Goal: Complete Application Form: Complete application form

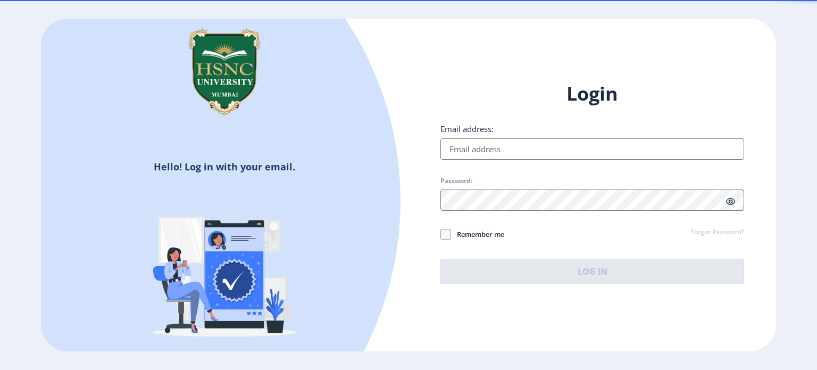
type input "[EMAIL_ADDRESS][PERSON_NAME][DOMAIN_NAME]"
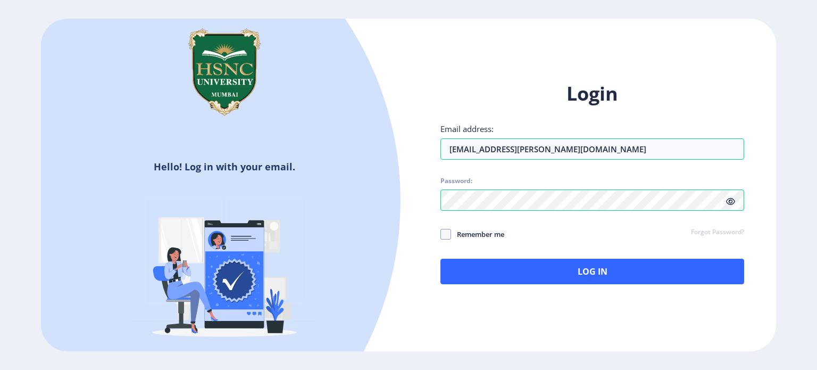
click at [456, 160] on div "Login Email address: [EMAIL_ADDRESS][PERSON_NAME][DOMAIN_NAME] Password: Rememb…" at bounding box center [592, 182] width 304 height 203
click at [448, 230] on span at bounding box center [445, 234] width 11 height 11
click at [441, 233] on input "Remember me" at bounding box center [440, 233] width 1 height 1
checkbox input "true"
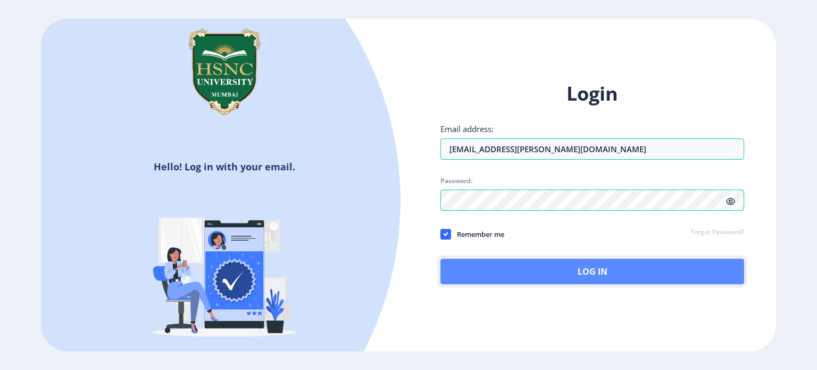
click at [509, 264] on button "Log In" at bounding box center [592, 271] width 304 height 26
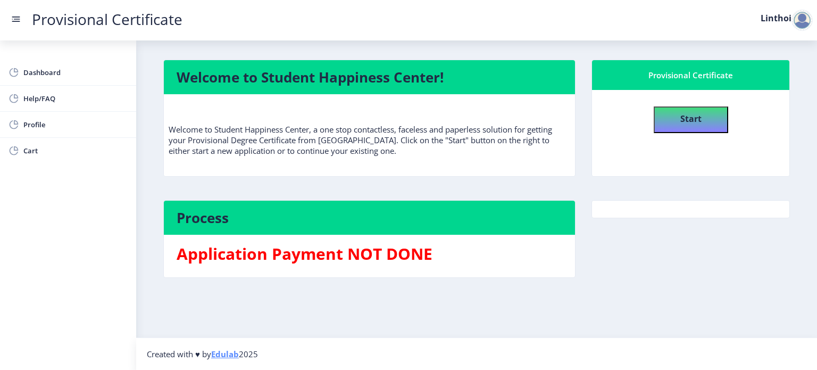
click at [793, 16] on div at bounding box center [801, 20] width 21 height 21
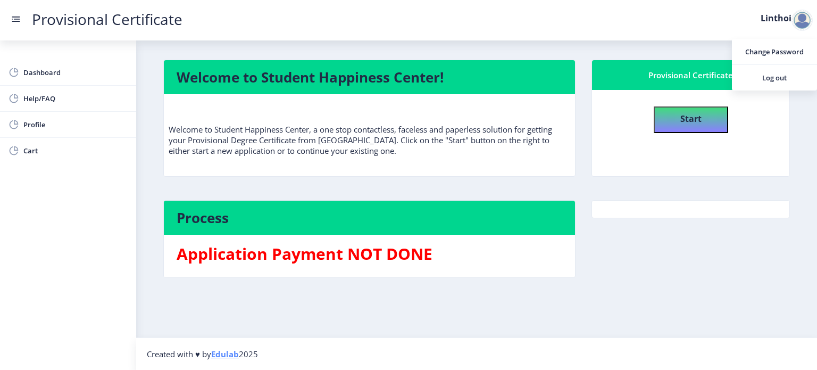
click at [626, 72] on div "Provisional Certificate" at bounding box center [691, 75] width 172 height 13
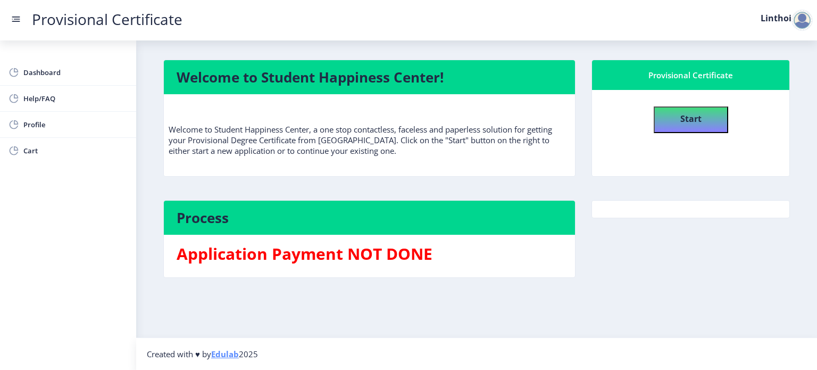
click at [282, 214] on h4 "Process" at bounding box center [370, 217] width 386 height 17
click at [294, 246] on h3 "Application Payment NOT DONE" at bounding box center [370, 253] width 386 height 21
click at [40, 73] on span "Dashboard" at bounding box center [75, 72] width 104 height 13
click at [48, 99] on span "Help/FAQ" at bounding box center [75, 98] width 104 height 13
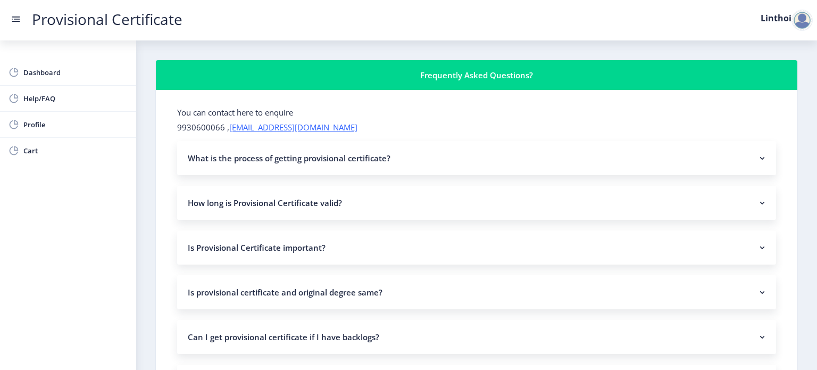
click at [234, 206] on nb-accordion-item-header "How long is Provisional Certificate valid?" at bounding box center [476, 203] width 599 height 34
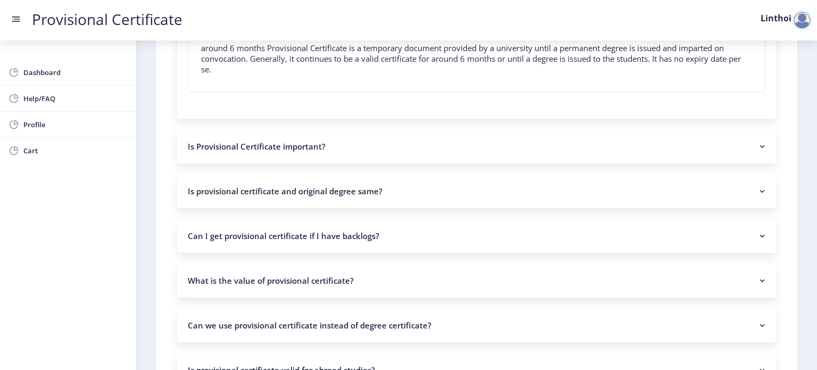
scroll to position [199, 0]
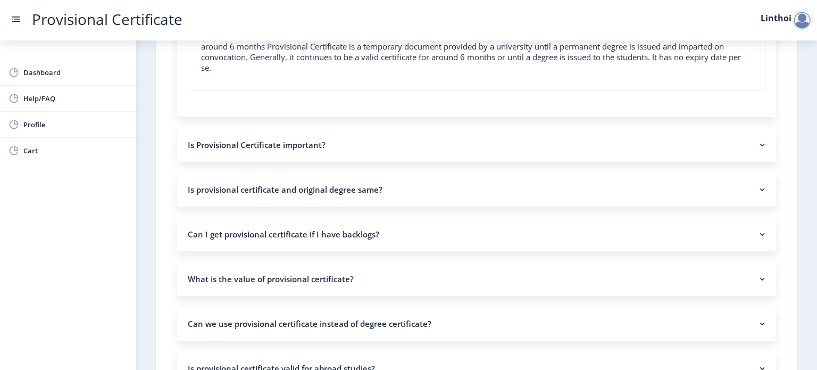
click at [250, 192] on nb-accordion-item-header "Is provisional certificate and original degree same?" at bounding box center [476, 189] width 599 height 34
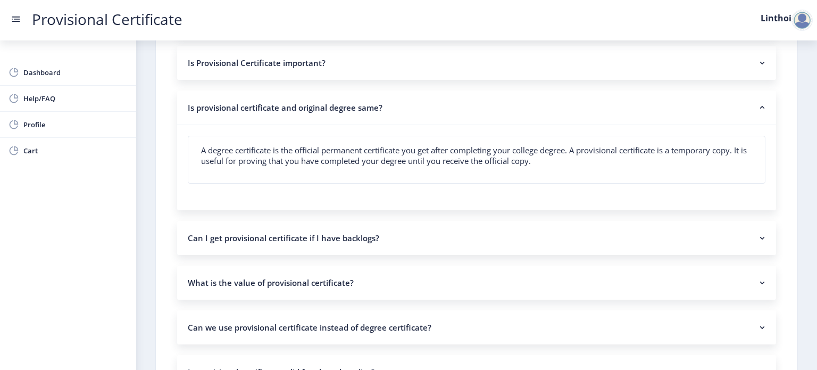
scroll to position [0, 0]
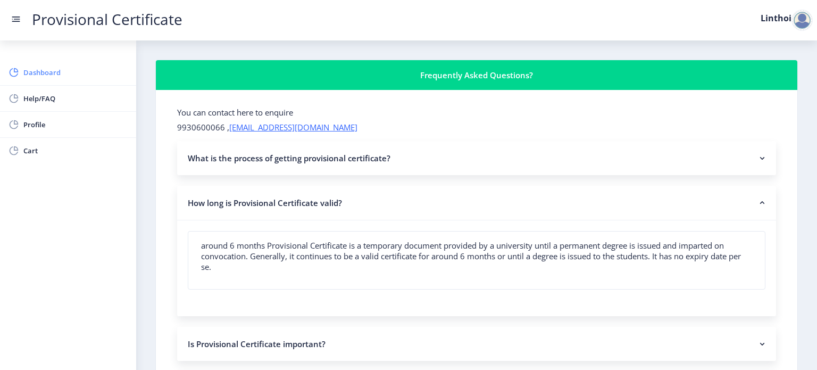
click at [37, 69] on span "Dashboard" at bounding box center [75, 72] width 104 height 13
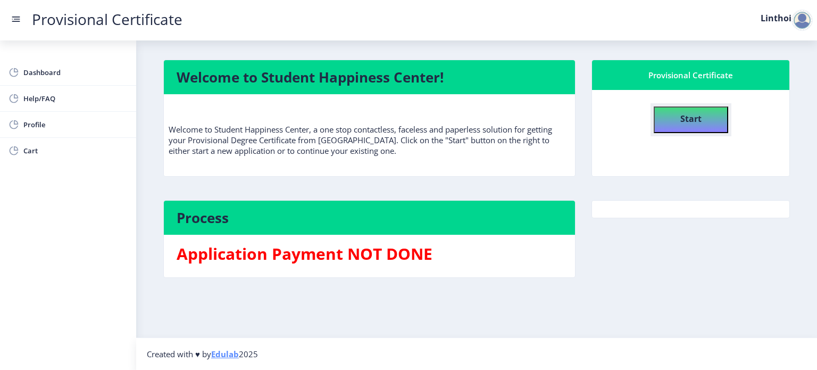
click at [693, 121] on b "Start" at bounding box center [690, 119] width 21 height 12
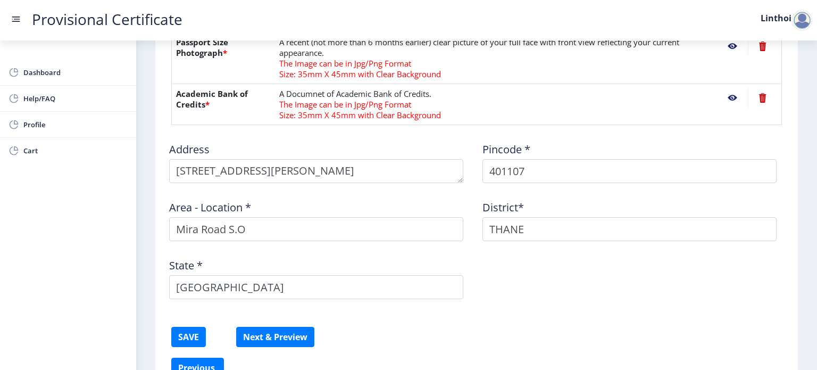
scroll to position [596, 0]
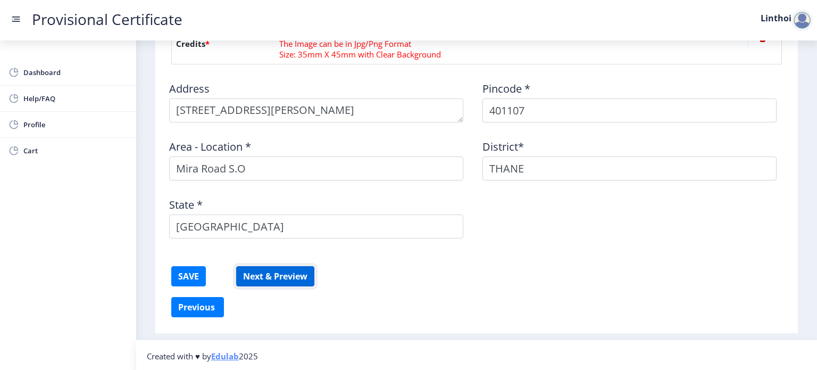
click at [296, 275] on button "Next & Preview" at bounding box center [275, 276] width 78 height 20
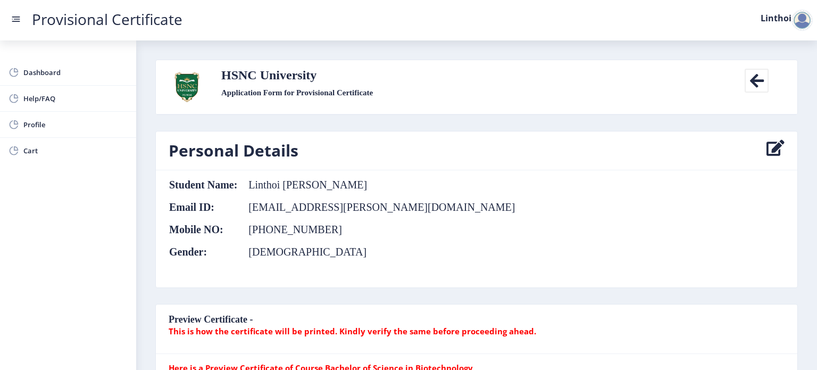
click at [774, 148] on icon at bounding box center [775, 150] width 18 height 21
select select "[DEMOGRAPHIC_DATA]"
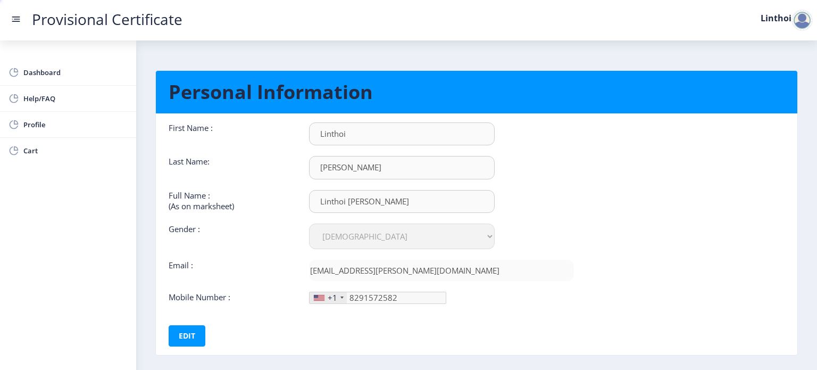
type input "[PHONE_NUMBER]"
click at [203, 335] on button "Edit" at bounding box center [187, 335] width 37 height 21
click at [415, 198] on input "Linthoi [PERSON_NAME]" at bounding box center [402, 201] width 186 height 23
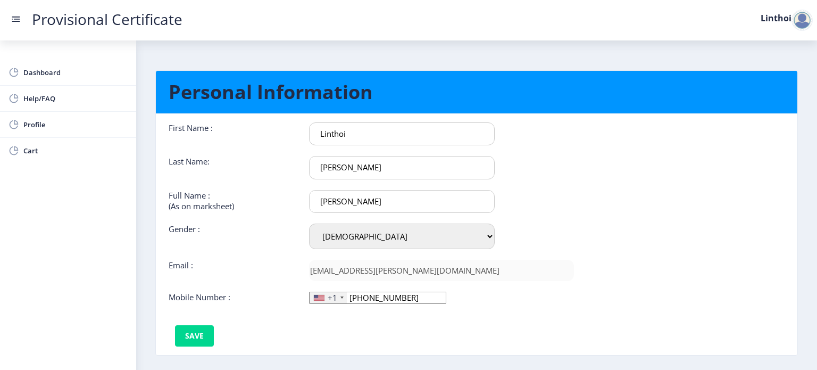
type input "Linthoi [PERSON_NAME]"
click at [338, 300] on div "+1" at bounding box center [327, 297] width 37 height 11
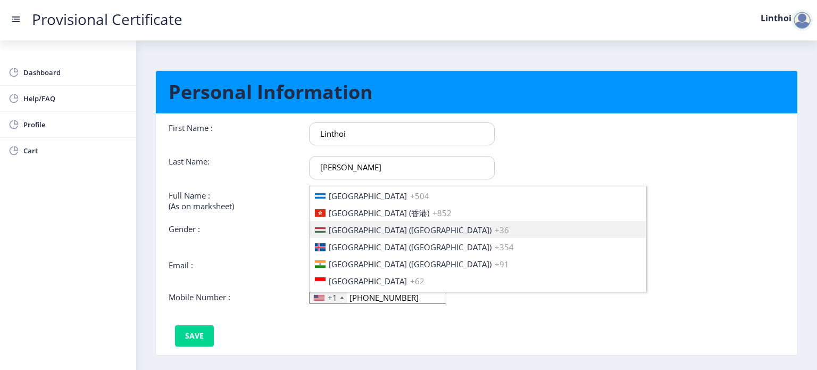
scroll to position [1622, 0]
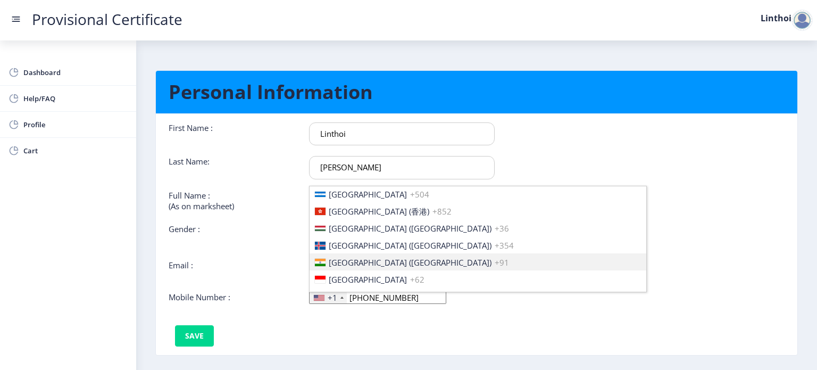
click at [495, 258] on span "+91" at bounding box center [502, 262] width 14 height 11
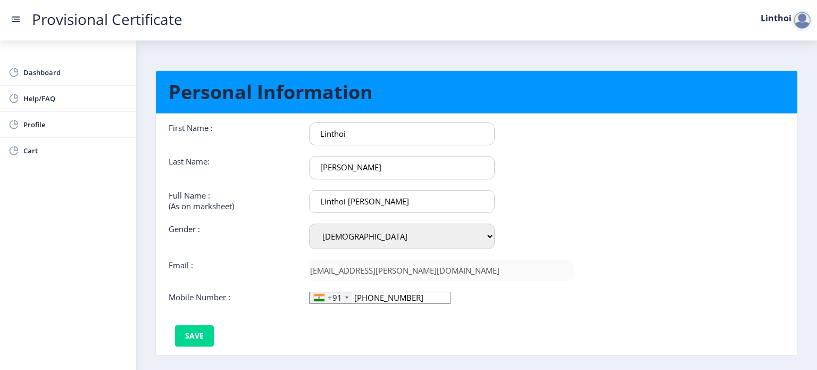
click at [406, 293] on input "[PHONE_NUMBER]" at bounding box center [380, 297] width 142 height 12
click at [403, 295] on input "[PHONE_NUMBER]" at bounding box center [380, 297] width 142 height 12
click at [415, 299] on input "[PHONE_NUMBER]" at bounding box center [380, 297] width 142 height 12
type input "8291572582"
click at [186, 326] on button "Save" at bounding box center [194, 335] width 39 height 21
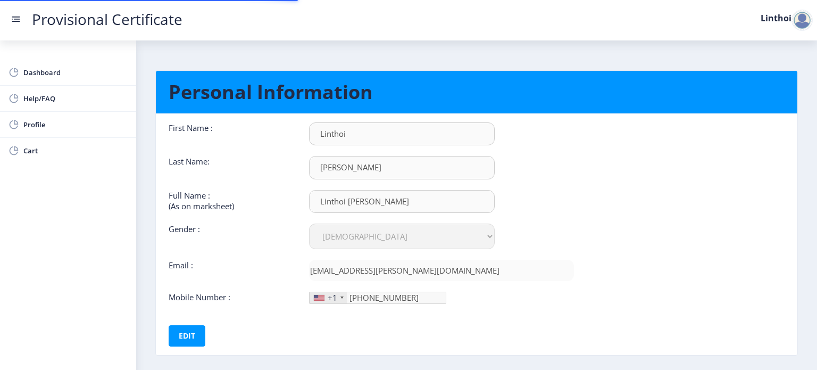
select select "[DEMOGRAPHIC_DATA]"
click at [335, 295] on div "+1" at bounding box center [333, 297] width 10 height 11
click at [339, 299] on div "+1" at bounding box center [327, 297] width 37 height 11
